Goal: Information Seeking & Learning: Find specific fact

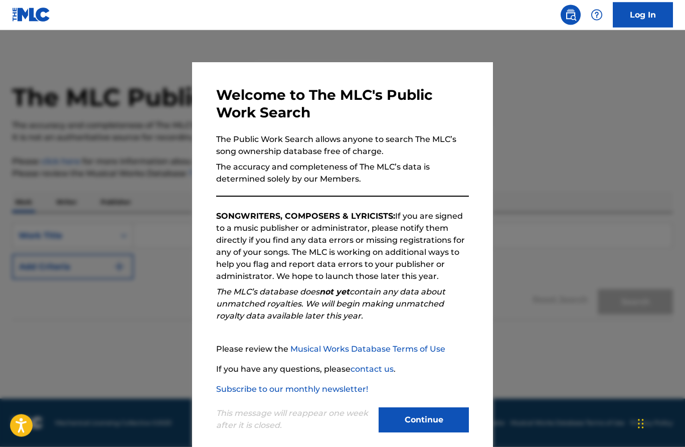
click at [426, 418] on button "Continue" at bounding box center [423, 419] width 90 height 25
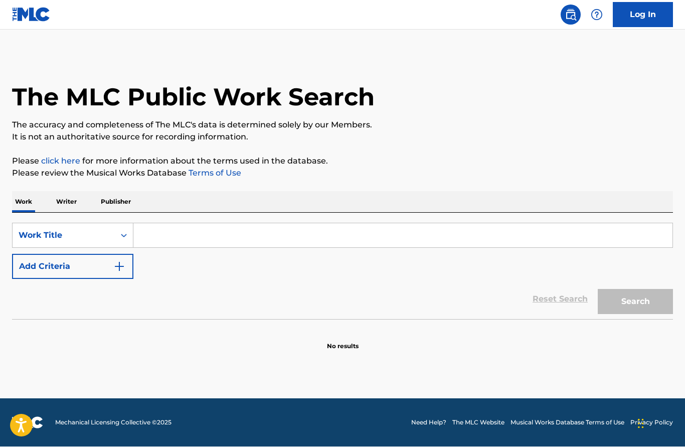
click at [195, 239] on input "Search Form" at bounding box center [402, 236] width 539 height 24
click at [72, 203] on p "Writer" at bounding box center [66, 201] width 27 height 21
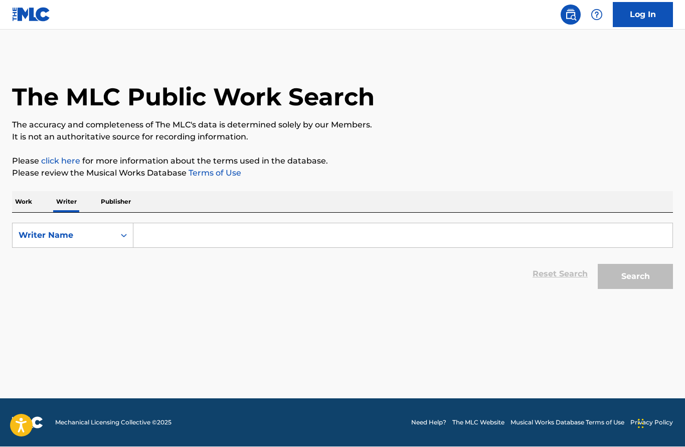
click at [198, 232] on input "Search Form" at bounding box center [402, 236] width 539 height 24
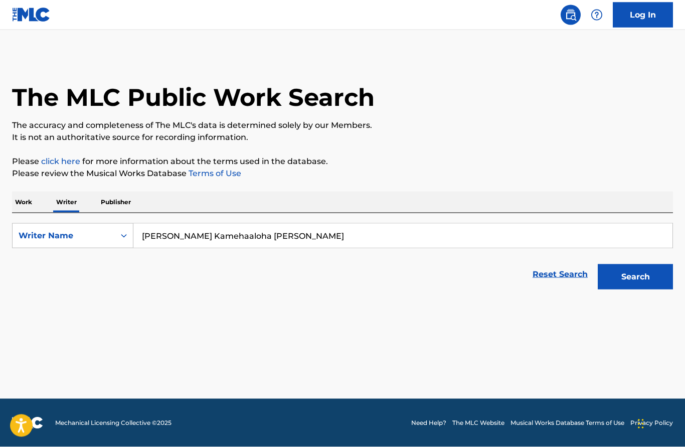
type input "[PERSON_NAME] Kamehaaloha [PERSON_NAME]"
click at [633, 281] on button "Search" at bounding box center [634, 276] width 75 height 25
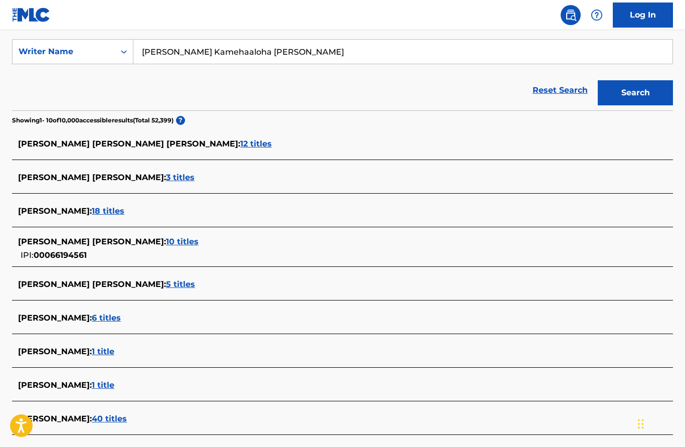
scroll to position [183, 0]
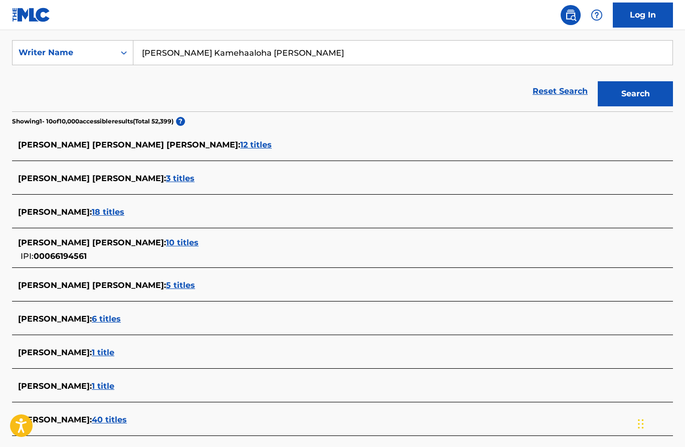
click at [167, 180] on span "3 titles" at bounding box center [180, 178] width 29 height 10
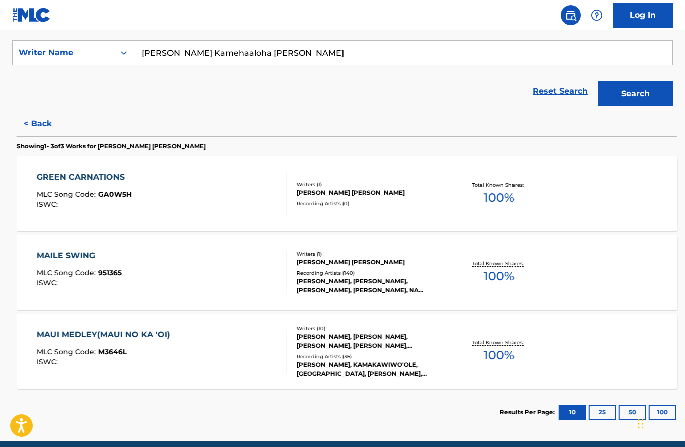
scroll to position [180, 0]
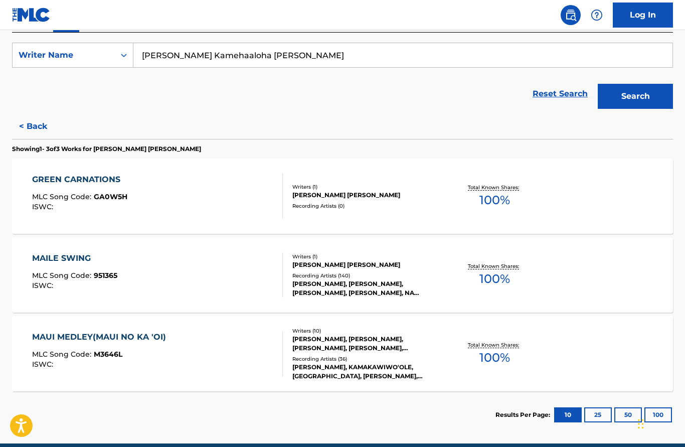
click at [31, 121] on button "< Back" at bounding box center [42, 126] width 60 height 25
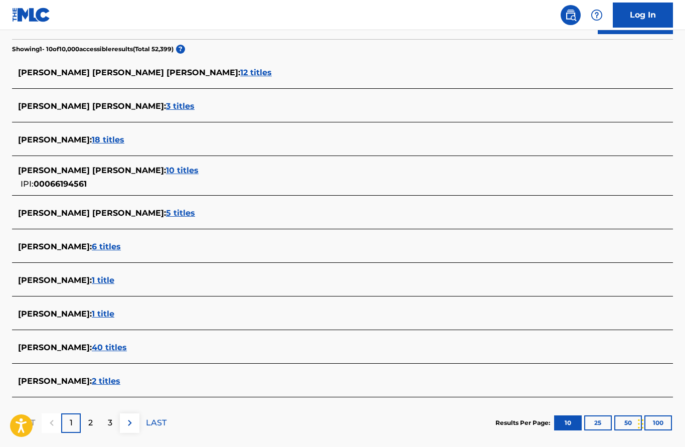
scroll to position [266, 0]
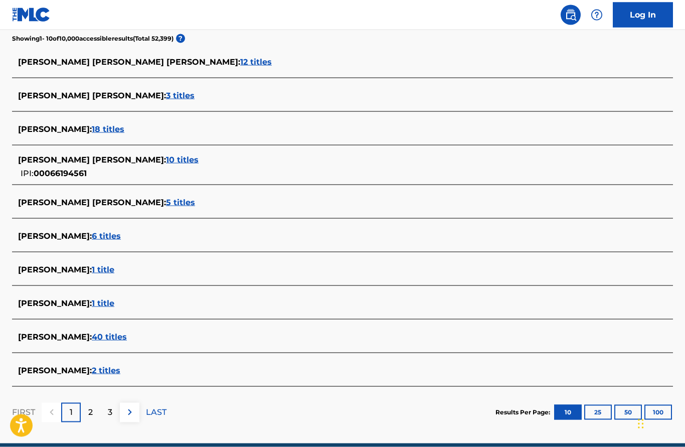
click at [169, 160] on span "10 titles" at bounding box center [182, 160] width 33 height 10
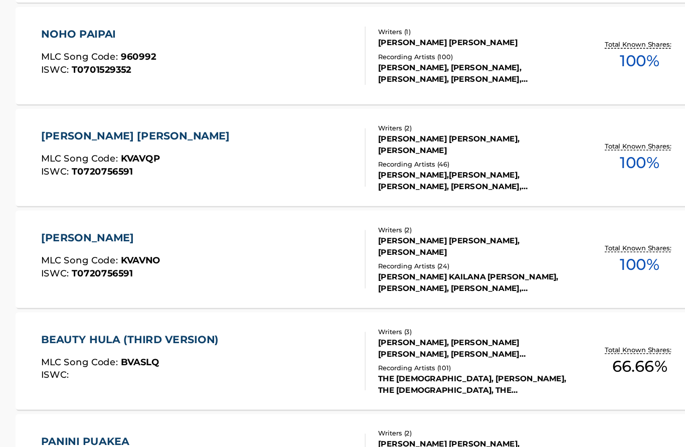
scroll to position [582, 0]
click at [390, 169] on div "[PERSON_NAME] [PERSON_NAME], [PERSON_NAME]" at bounding box center [365, 178] width 147 height 18
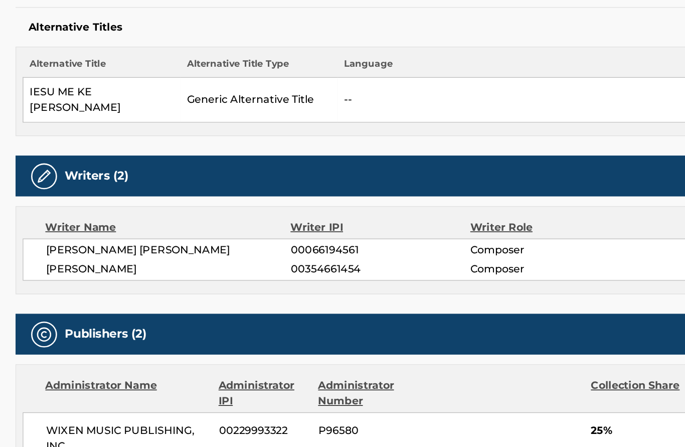
scroll to position [224, 0]
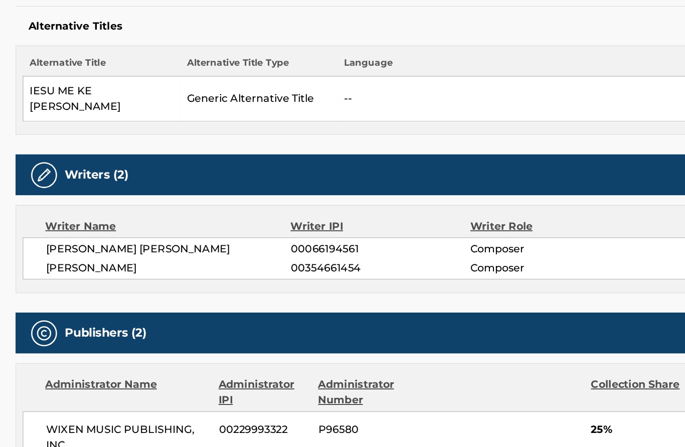
click at [252, 268] on span "00354661454" at bounding box center [294, 274] width 139 height 12
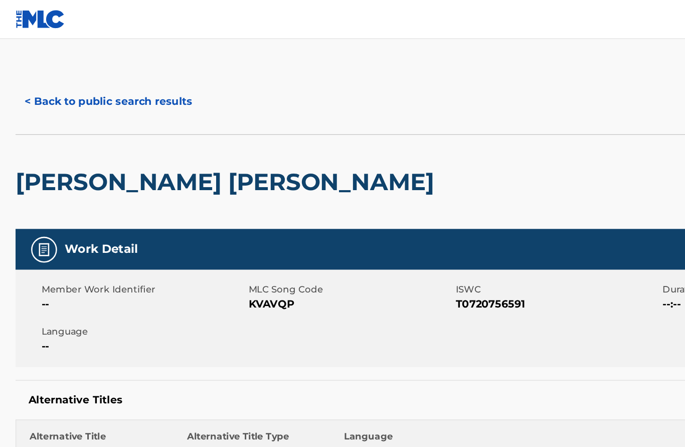
scroll to position [0, 0]
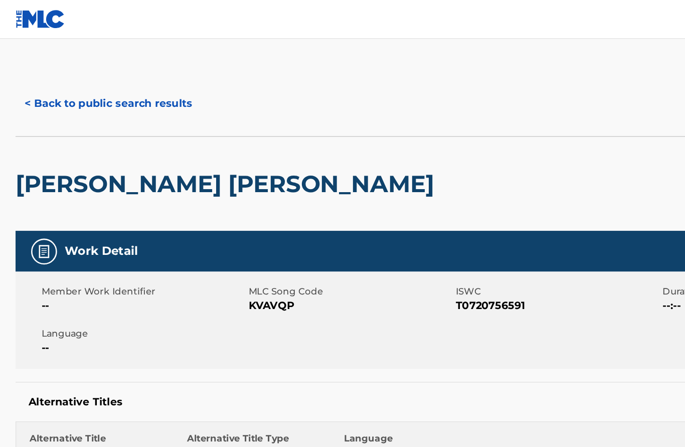
click at [76, 83] on button "< Back to public search results" at bounding box center [84, 80] width 144 height 25
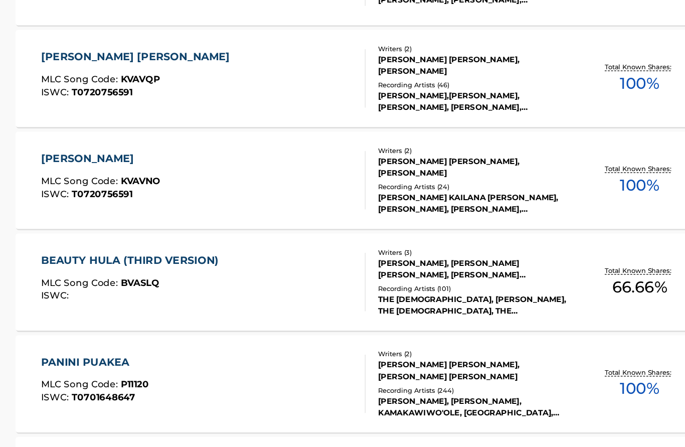
scroll to position [643, 0]
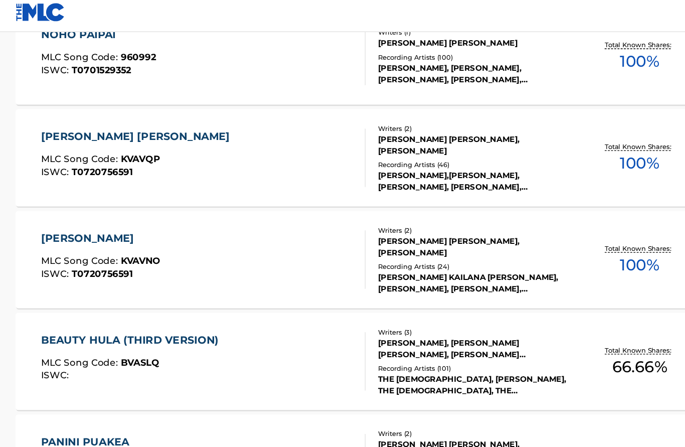
click at [86, 184] on div "[PERSON_NAME]" at bounding box center [78, 189] width 92 height 12
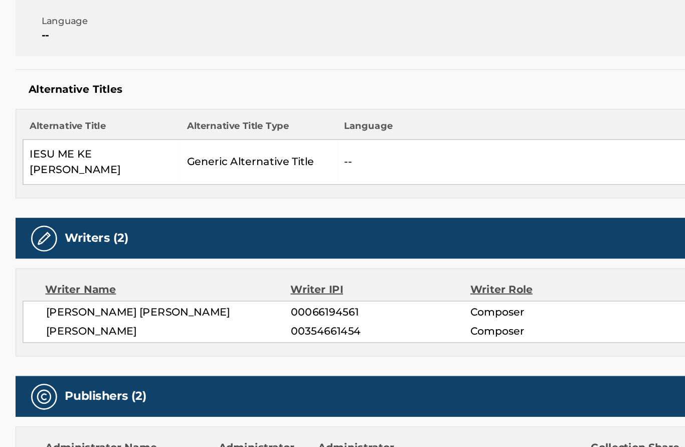
scroll to position [221, 0]
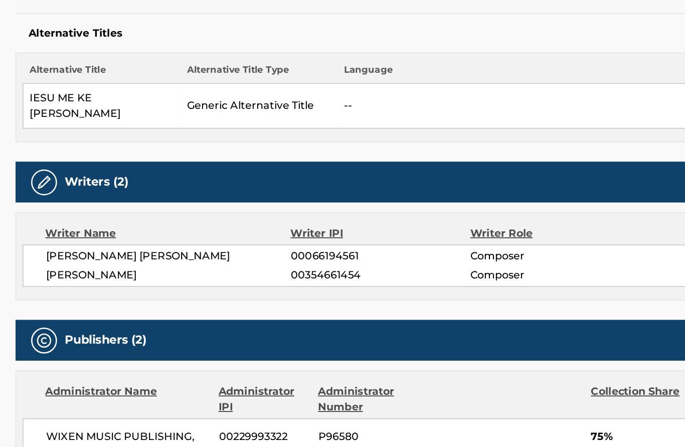
click at [259, 271] on span "00354661454" at bounding box center [294, 277] width 139 height 12
click at [382, 271] on span "Composer" at bounding box center [427, 277] width 126 height 12
click at [81, 271] on span "[PERSON_NAME]" at bounding box center [130, 277] width 189 height 12
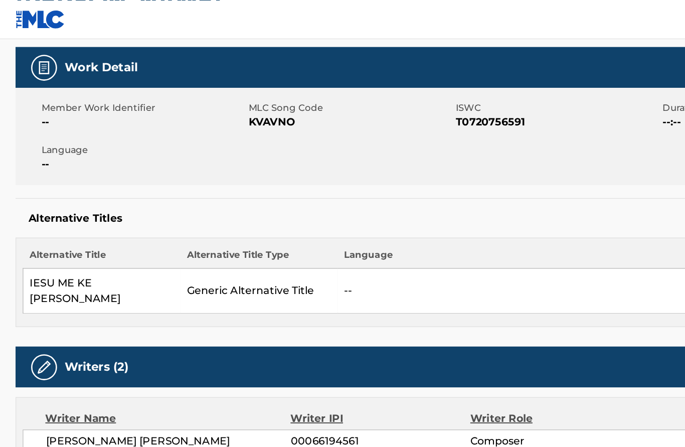
scroll to position [0, 0]
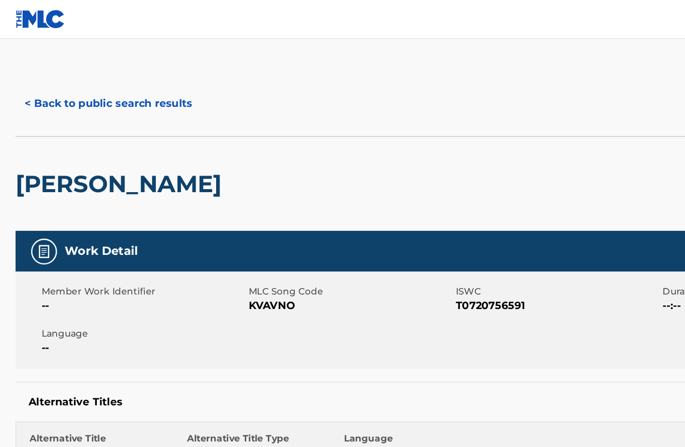
click at [30, 80] on button "< Back to public search results" at bounding box center [84, 80] width 144 height 25
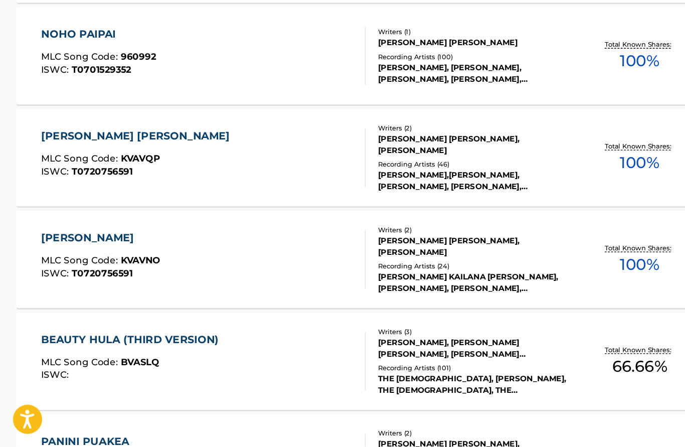
click at [96, 200] on div "[PERSON_NAME] [PERSON_NAME]" at bounding box center [107, 206] width 151 height 12
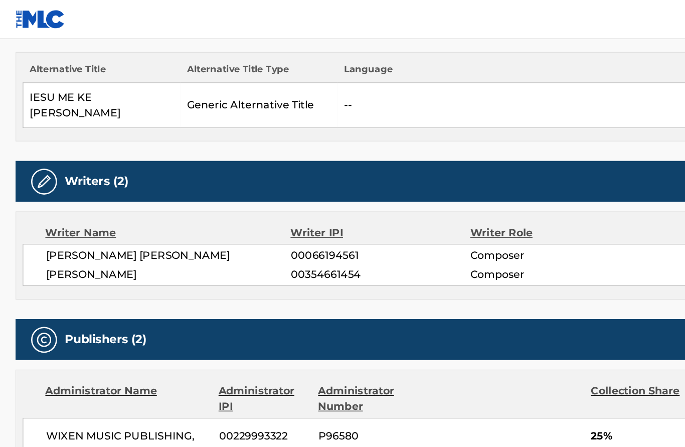
scroll to position [285, 0]
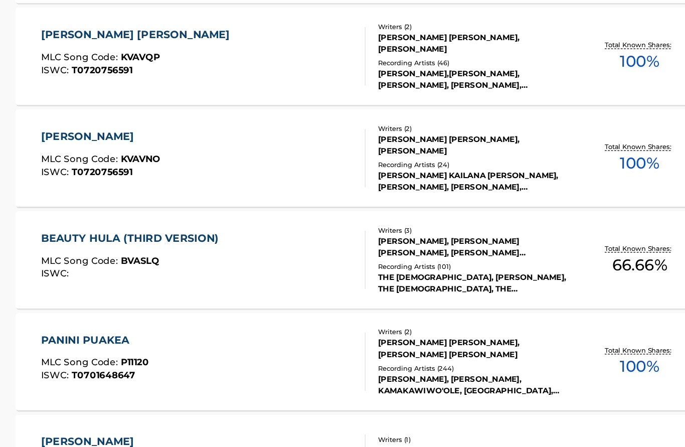
scroll to position [663, 0]
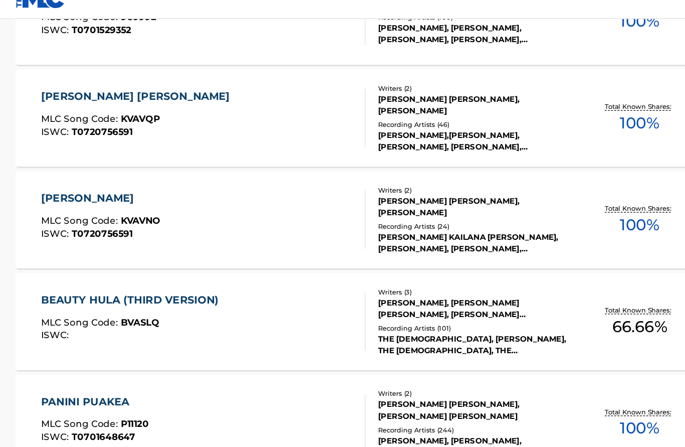
click at [314, 166] on div "[PERSON_NAME] [PERSON_NAME], [PERSON_NAME]" at bounding box center [365, 175] width 147 height 18
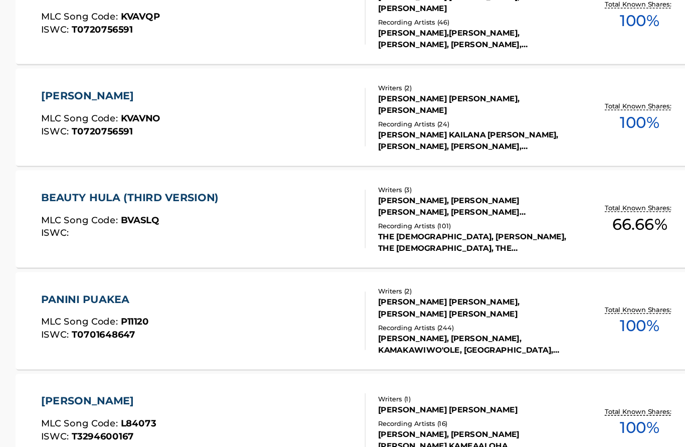
scroll to position [746, 0]
